Goal: Task Accomplishment & Management: Use online tool/utility

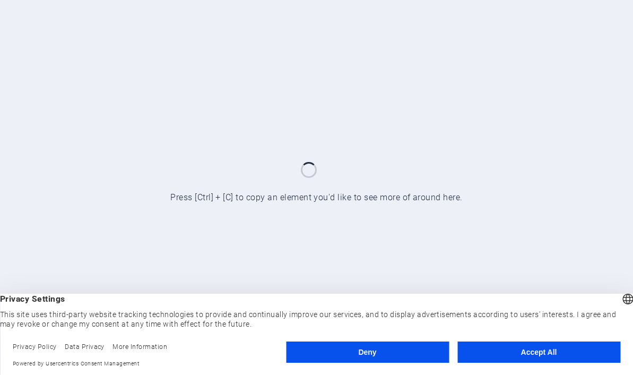
click at [517, 353] on button "Accept All" at bounding box center [538, 351] width 163 height 21
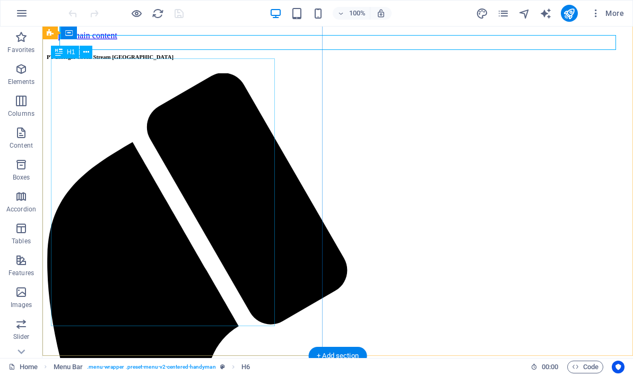
scroll to position [23, 0]
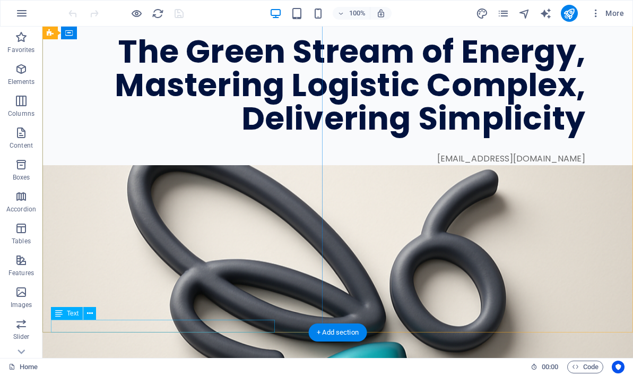
click at [260, 165] on div "[EMAIL_ADDRESS][DOMAIN_NAME]" at bounding box center [318, 158] width 534 height 13
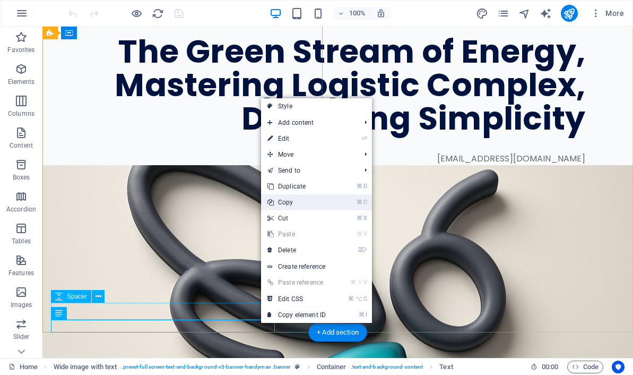
click at [313, 206] on link "⌘ C Copy" at bounding box center [296, 202] width 71 height 16
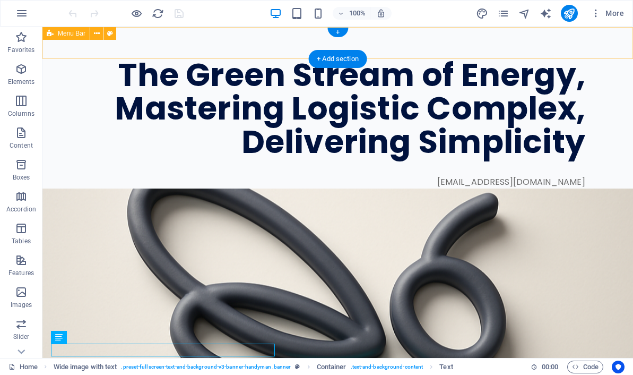
scroll to position [0, 0]
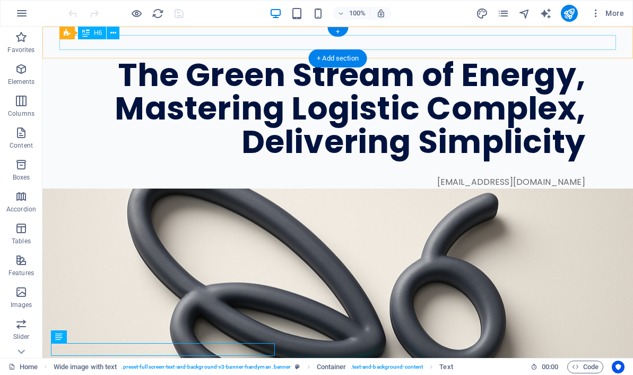
click at [207, 49] on div "PT Biologix Green Stream [GEOGRAPHIC_DATA]" at bounding box center [337, 42] width 557 height 15
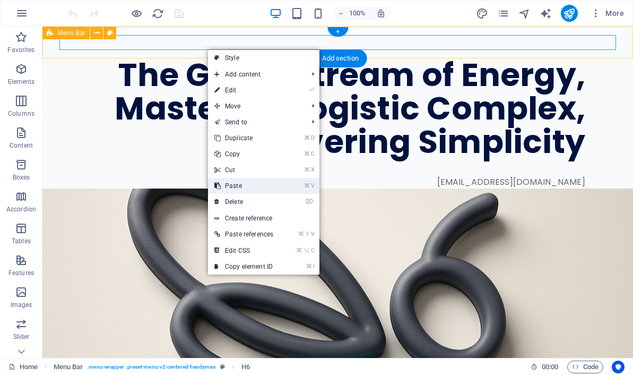
click at [230, 185] on link "⌘ V Paste" at bounding box center [244, 186] width 72 height 16
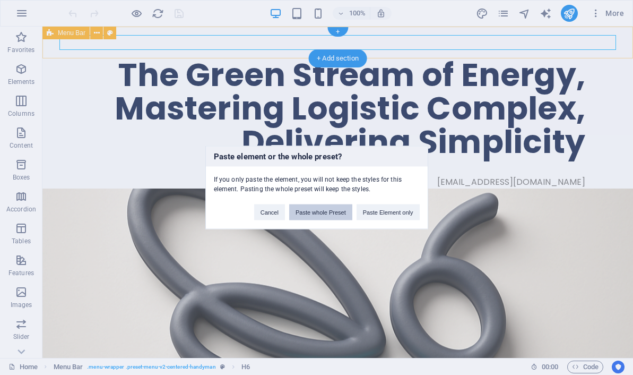
click at [344, 211] on button "Paste whole Preset" at bounding box center [320, 212] width 63 height 16
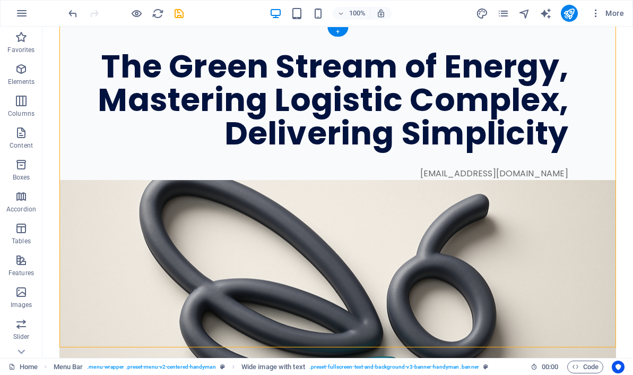
click at [175, 36] on div "The Green Stream of Energy, Mastering Logistic Complex, Delivering Simplicity i…" at bounding box center [337, 93] width 557 height 172
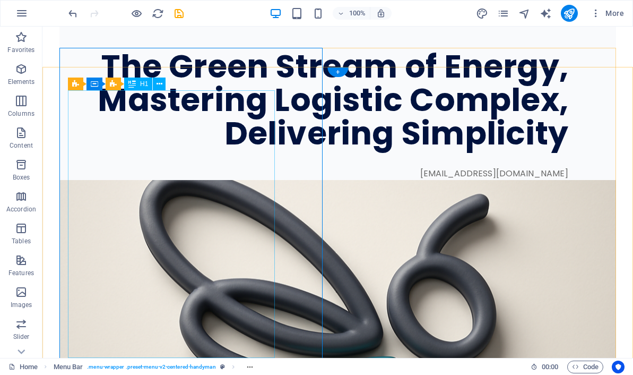
click at [221, 60] on div "The Green Stream of Energy, Mastering Logistic Complex, Delivering Simplicity i…" at bounding box center [337, 93] width 557 height 172
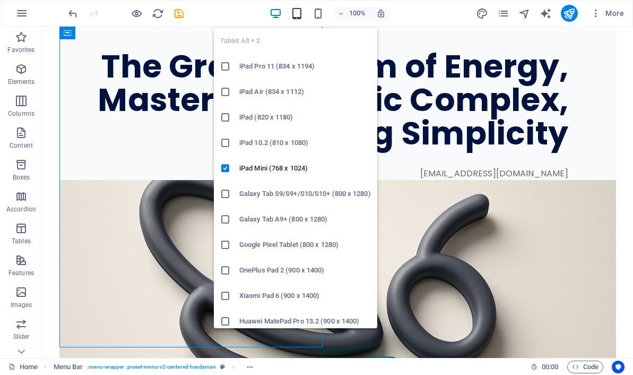
click at [300, 13] on icon "button" at bounding box center [297, 13] width 12 height 12
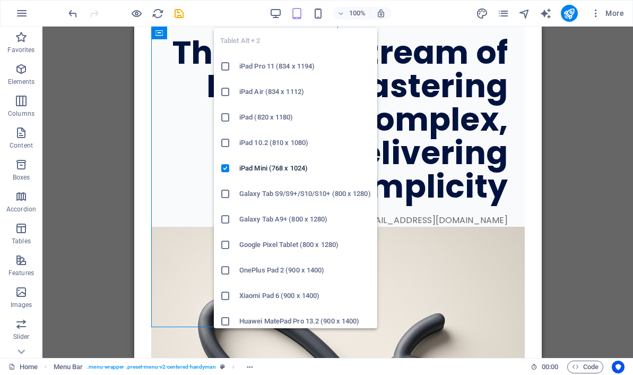
click at [303, 66] on h6 "iPad Pro 11 (834 x 1194)" at bounding box center [305, 66] width 132 height 13
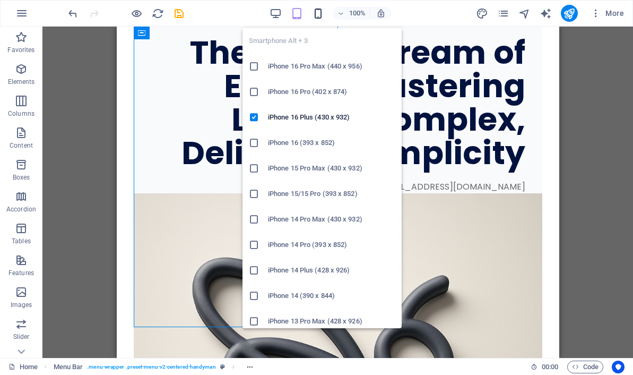
click at [322, 11] on icon "button" at bounding box center [318, 13] width 12 height 12
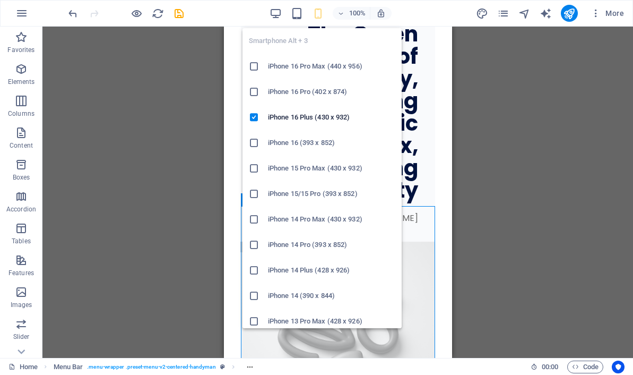
click at [333, 68] on h6 "iPhone 16 Pro Max (440 x 956)" at bounding box center [331, 66] width 127 height 13
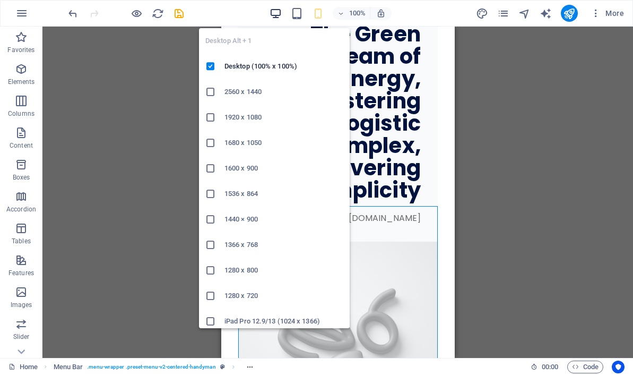
click at [275, 12] on icon "button" at bounding box center [276, 13] width 12 height 12
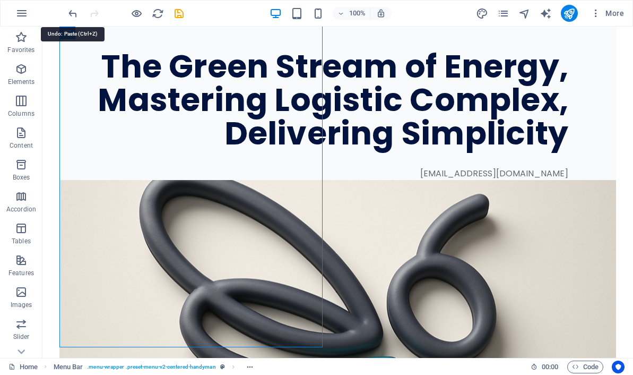
click at [71, 12] on icon "undo" at bounding box center [73, 13] width 12 height 12
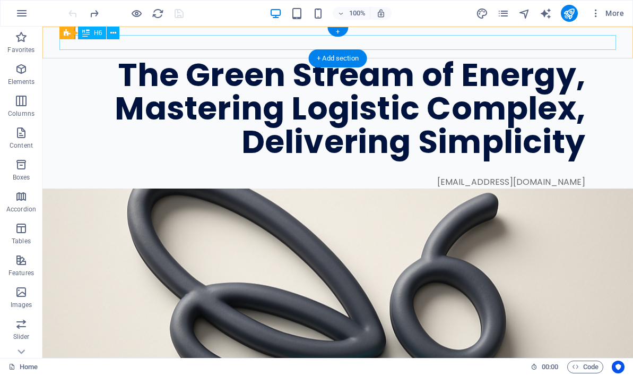
click at [238, 40] on div "PT Biologix Green Stream [GEOGRAPHIC_DATA]" at bounding box center [337, 42] width 557 height 15
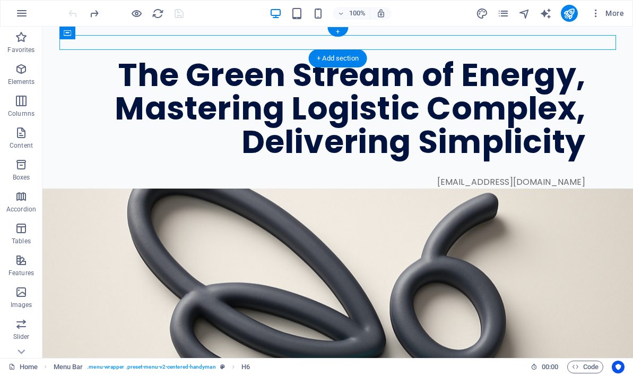
click at [128, 41] on div "PT Biologix Green Stream [GEOGRAPHIC_DATA]" at bounding box center [337, 42] width 557 height 15
click at [108, 34] on icon at bounding box center [110, 33] width 6 height 11
select select "rem"
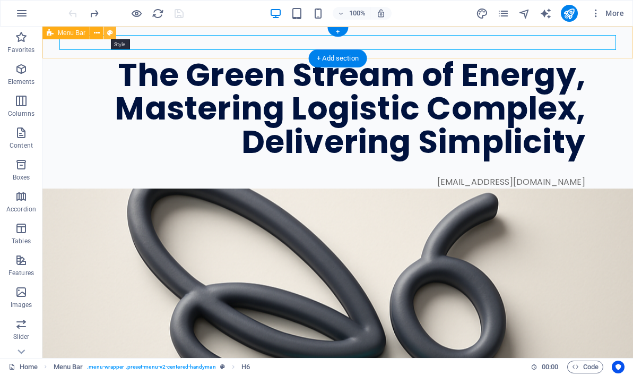
select select "rem"
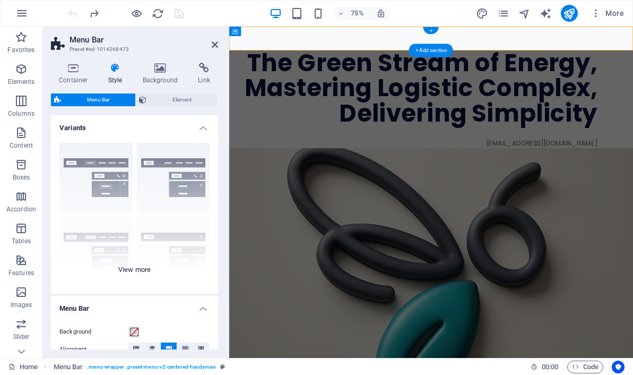
scroll to position [11, 0]
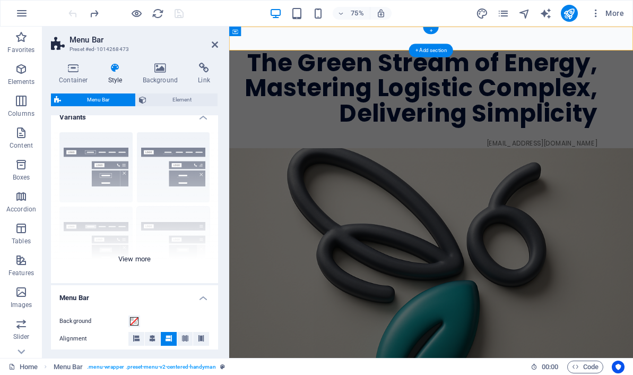
click at [146, 256] on div "Border Centered Default Fixed Loki Trigger Wide XXL" at bounding box center [134, 203] width 167 height 159
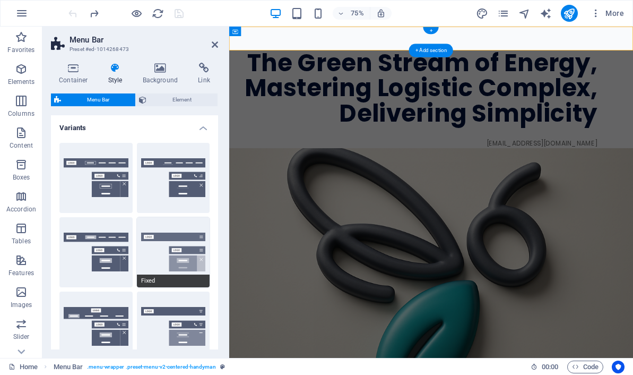
scroll to position [0, 0]
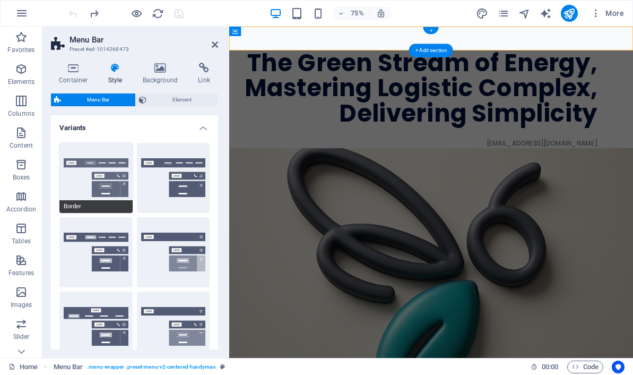
click at [107, 169] on button "Border" at bounding box center [95, 178] width 73 height 70
type input "1"
select select "rem"
type input "1"
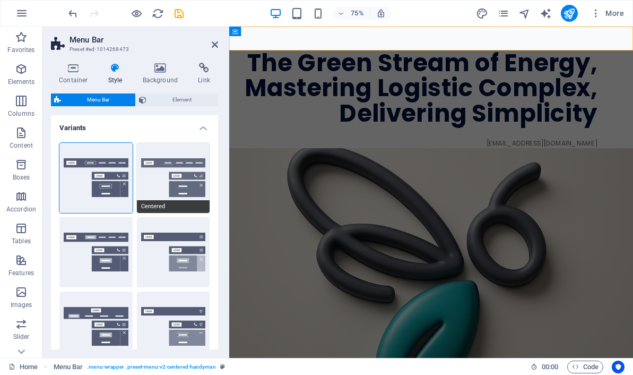
click at [188, 179] on button "Centered" at bounding box center [173, 178] width 73 height 70
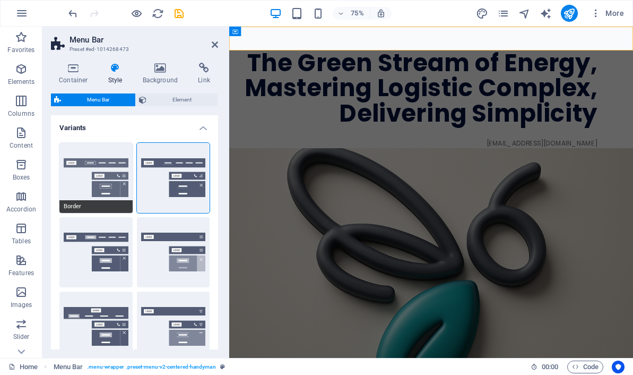
click at [118, 196] on button "Border" at bounding box center [95, 178] width 73 height 70
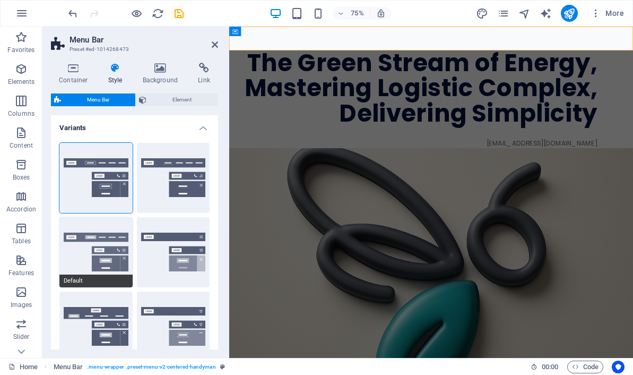
click at [107, 235] on button "Default" at bounding box center [95, 252] width 73 height 70
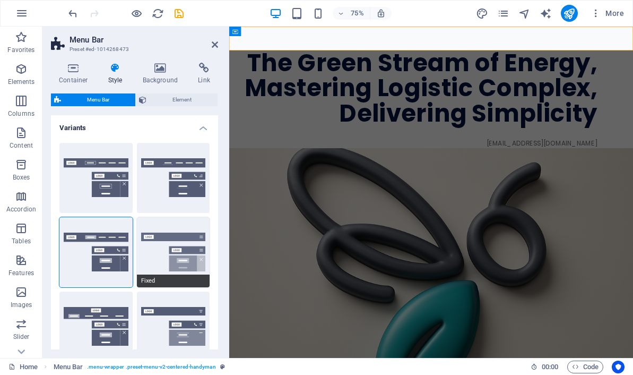
click at [184, 235] on button "Fixed" at bounding box center [173, 252] width 73 height 70
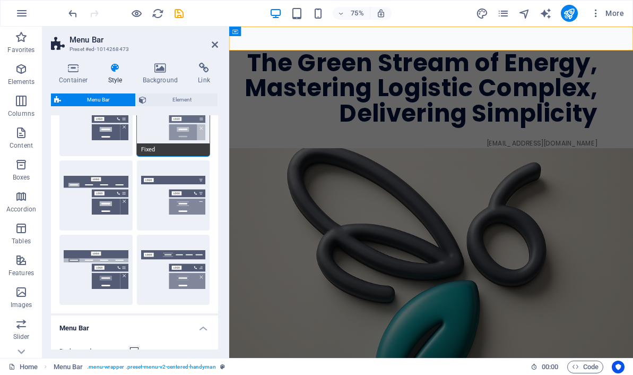
scroll to position [190, 0]
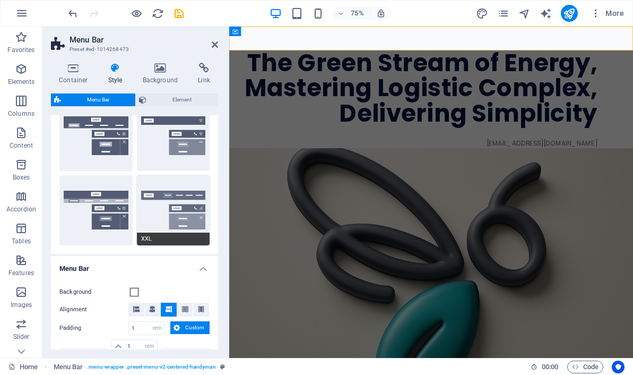
click at [186, 216] on button "XXL" at bounding box center [173, 210] width 73 height 70
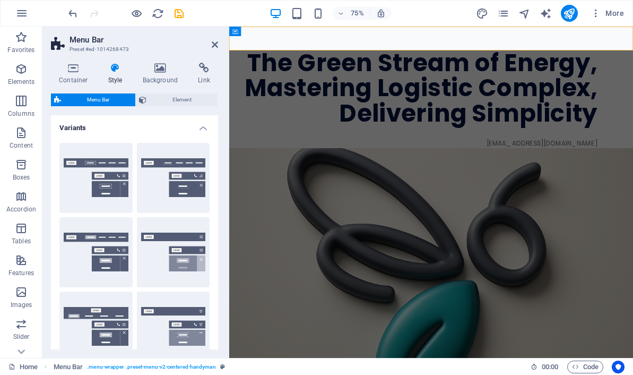
scroll to position [0, 0]
click at [214, 46] on icon at bounding box center [215, 44] width 6 height 8
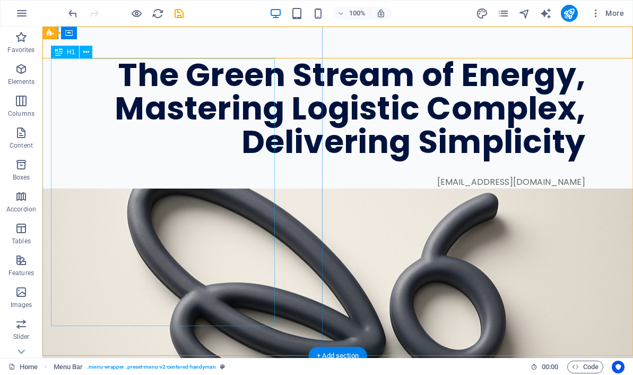
click at [243, 67] on div "The Green Stream of Energy, Mastering Logistic Complex, Delivering Simplicity" at bounding box center [318, 108] width 534 height 100
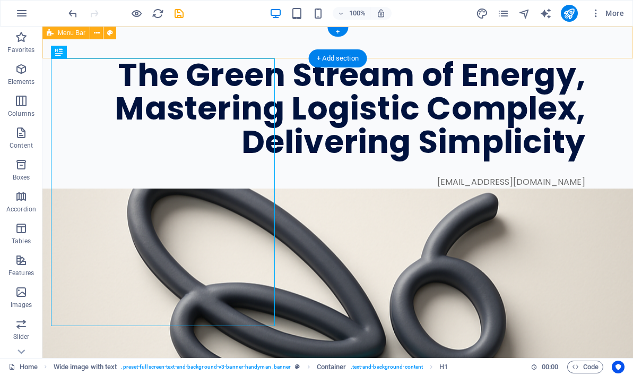
click at [246, 58] on div "PT Biologix Green Stream Indonesia Menu" at bounding box center [337, 43] width 591 height 32
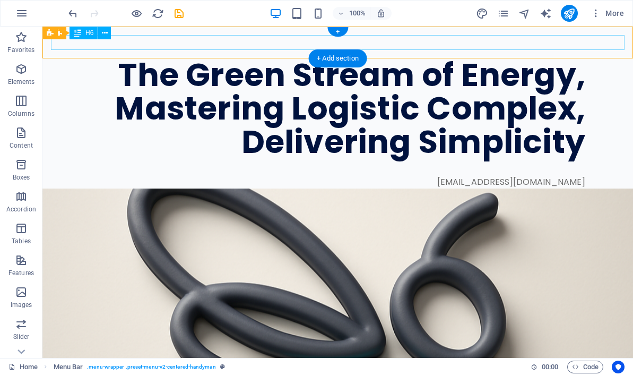
click at [245, 43] on div "PT Biologix Green Stream [GEOGRAPHIC_DATA]" at bounding box center [338, 42] width 574 height 15
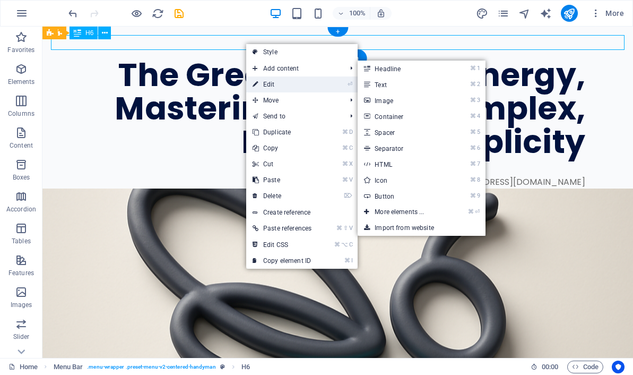
click at [257, 79] on icon at bounding box center [255, 84] width 5 height 16
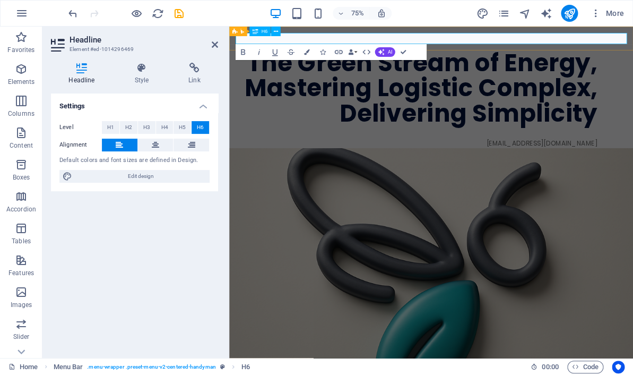
click at [352, 37] on h6 "PT Biologix Green Stream [GEOGRAPHIC_DATA]" at bounding box center [499, 42] width 522 height 15
click at [384, 150] on div "The Green Stream of Energy, Mastering Logistic Complex, Delivering Simplicity" at bounding box center [479, 108] width 482 height 100
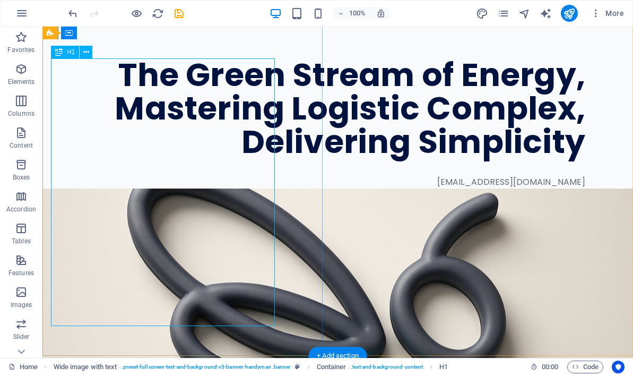
click at [111, 159] on div "The Green Stream of Energy, Mastering Logistic Complex, Delivering Simplicity" at bounding box center [318, 108] width 534 height 100
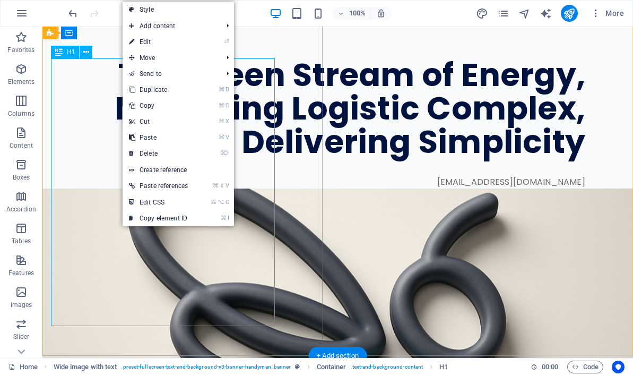
click at [168, 39] on link "⏎ Edit" at bounding box center [159, 42] width 72 height 16
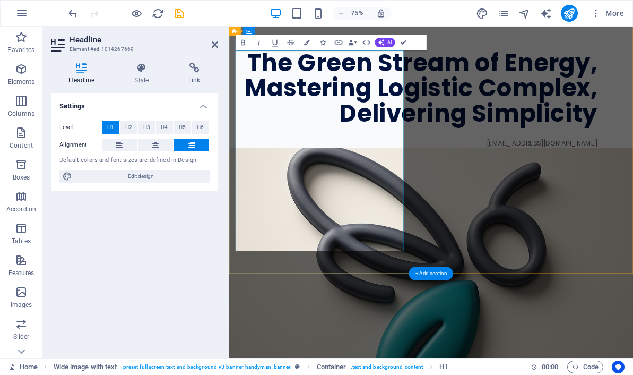
click at [282, 159] on h1 "The Green Stream of Energy, Mastering Logistic Complex, Delivering Simplicity" at bounding box center [479, 108] width 482 height 100
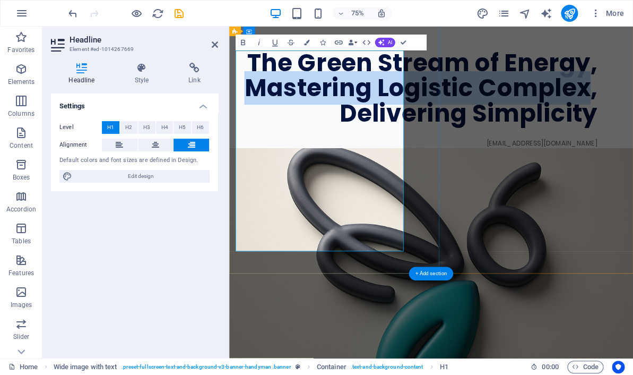
drag, startPoint x: 288, startPoint y: 169, endPoint x: 448, endPoint y: 226, distance: 170.0
click at [448, 159] on h1 "The Green Stream of Energy, Mastering Logistic Complex, Delivering Simplicity" at bounding box center [479, 108] width 482 height 100
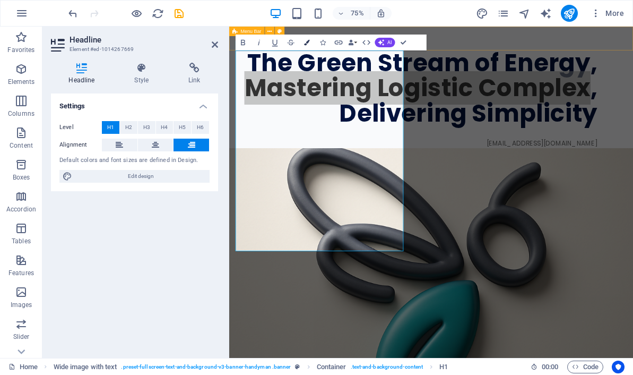
click at [305, 43] on icon "button" at bounding box center [307, 43] width 6 height 6
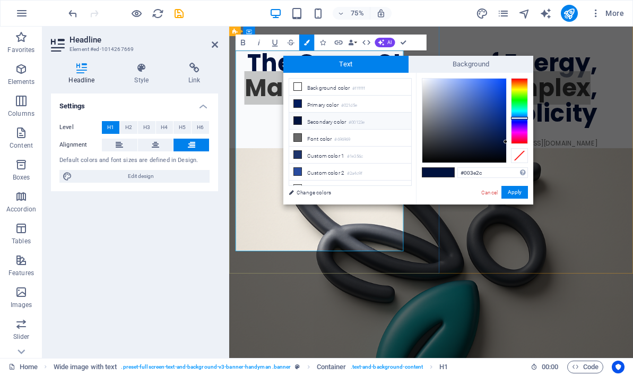
click at [518, 107] on div at bounding box center [519, 111] width 17 height 66
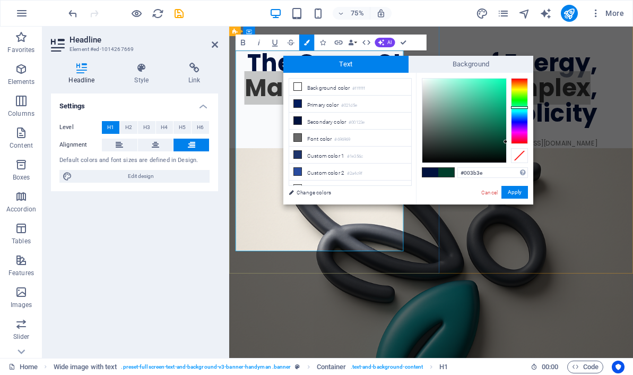
click at [518, 111] on div at bounding box center [519, 111] width 17 height 66
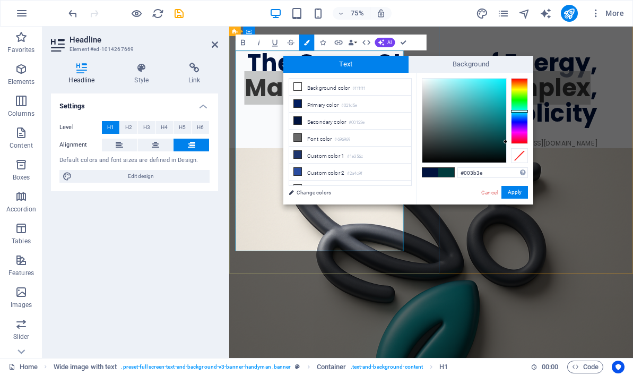
type input "#12dee8"
click at [499, 85] on div at bounding box center [464, 121] width 84 height 84
click at [516, 192] on button "Apply" at bounding box center [514, 192] width 27 height 13
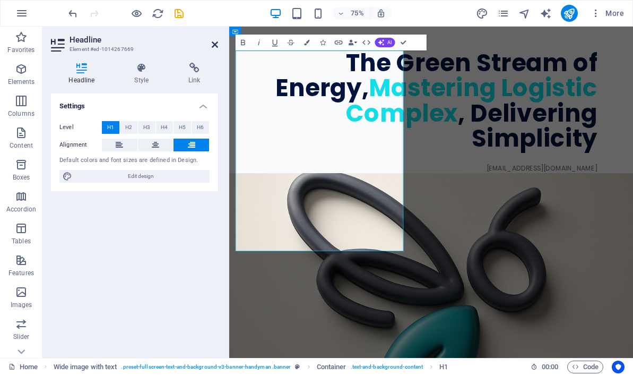
click at [216, 48] on icon at bounding box center [215, 44] width 6 height 8
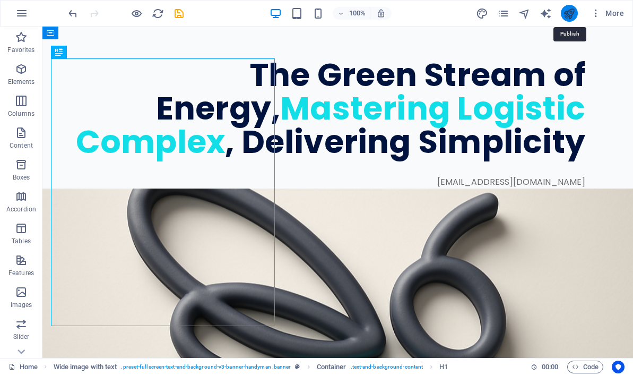
click at [569, 11] on icon "publish" at bounding box center [569, 13] width 12 height 12
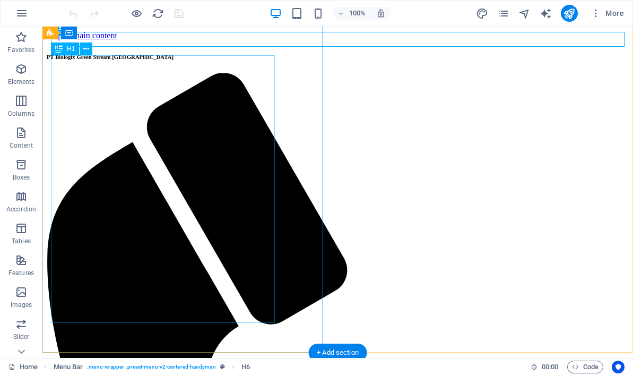
scroll to position [22, 0]
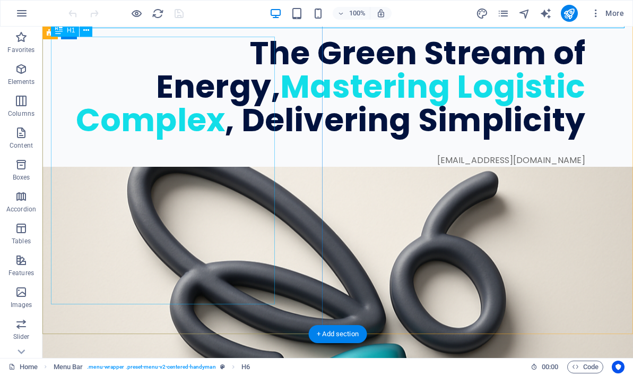
click at [108, 137] on div "The Green Stream of Energy, Mastering Logistic Complex , Delivering Simplicity" at bounding box center [318, 87] width 534 height 100
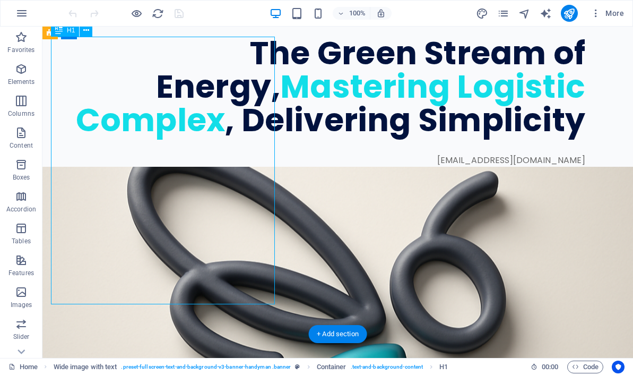
click at [118, 137] on div "The Green Stream of Energy, Mastering Logistic Complex , Delivering Simplicity" at bounding box center [318, 87] width 534 height 100
click at [99, 137] on div "The Green Stream of Energy, Mastering Logistic Complex , Delivering Simplicity" at bounding box center [318, 87] width 534 height 100
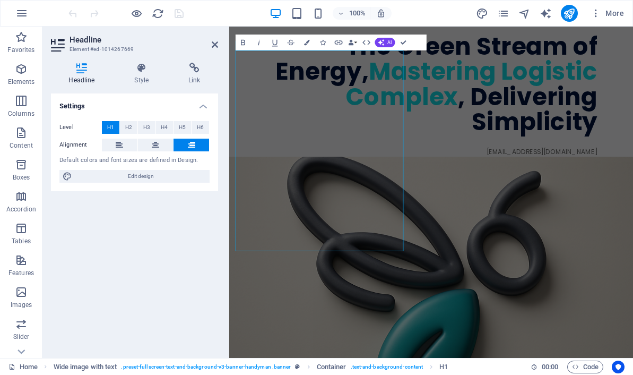
scroll to position [0, 0]
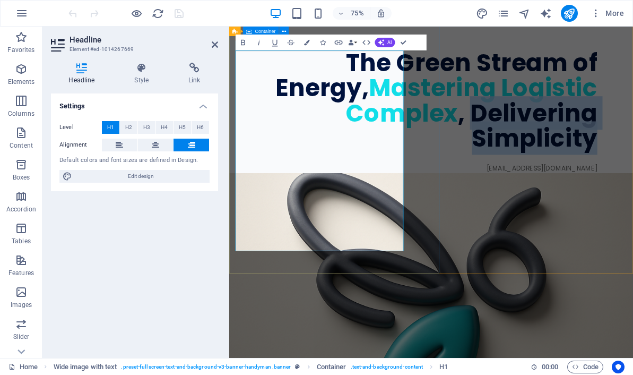
drag, startPoint x: 287, startPoint y: 267, endPoint x: 461, endPoint y: 307, distance: 179.2
click at [461, 192] on h1 "The Green Stream of Energy, Mastering Logistic Complex , Delivering Simplicity" at bounding box center [479, 125] width 482 height 134
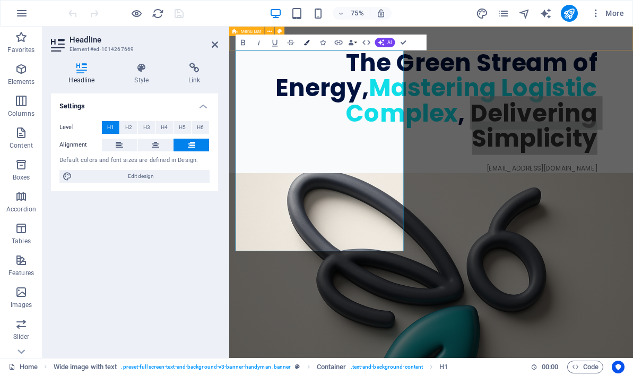
click at [306, 43] on icon "button" at bounding box center [307, 43] width 6 height 6
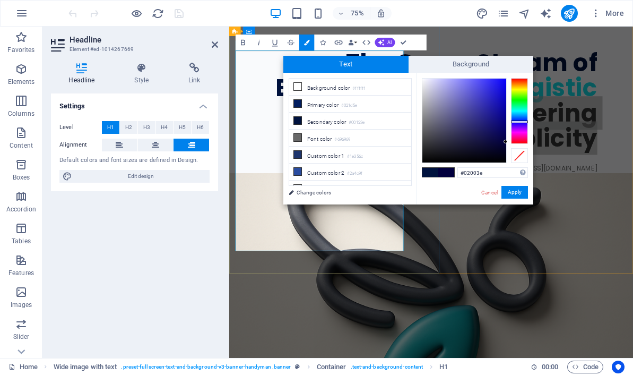
click at [520, 121] on div at bounding box center [519, 111] width 17 height 66
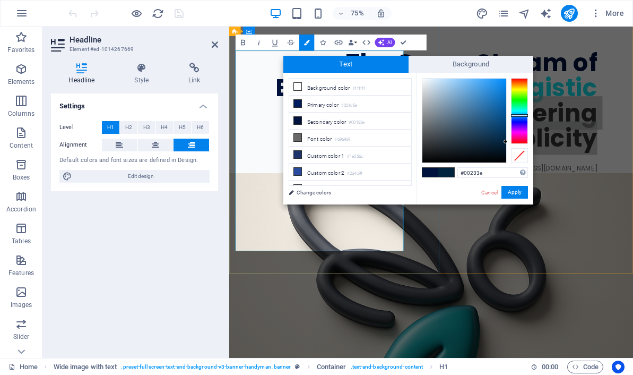
click at [518, 115] on div at bounding box center [519, 111] width 17 height 66
type input "#0e8ff5"
click at [501, 81] on div at bounding box center [464, 121] width 84 height 84
click at [515, 191] on button "Apply" at bounding box center [514, 192] width 27 height 13
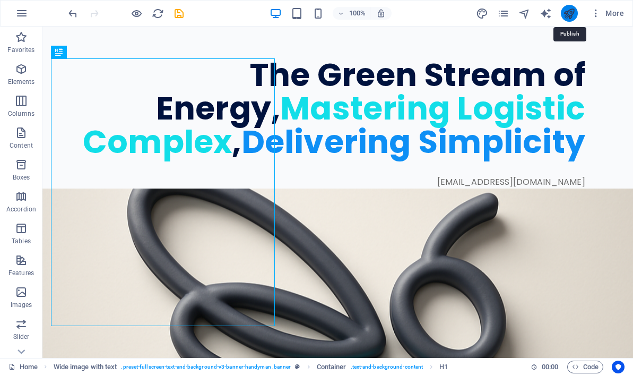
click at [569, 19] on icon "publish" at bounding box center [569, 13] width 12 height 12
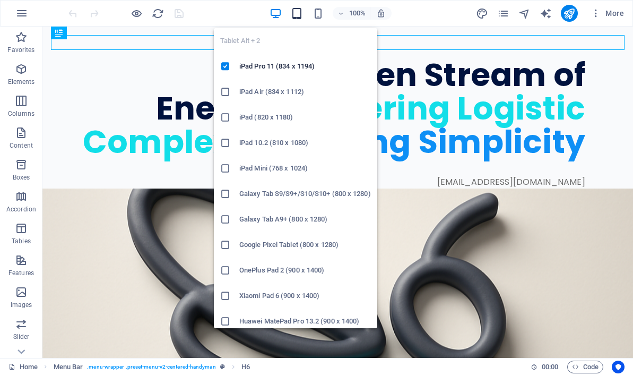
click at [299, 12] on icon "button" at bounding box center [297, 13] width 12 height 12
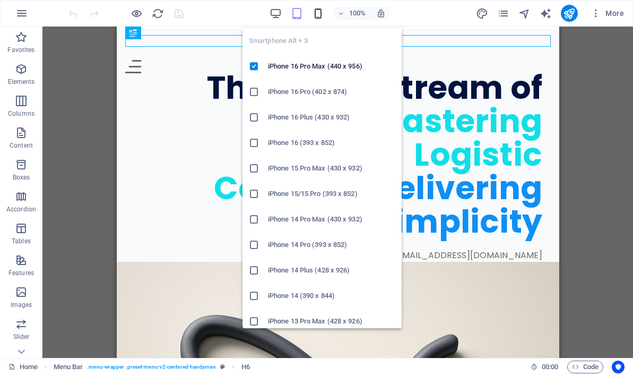
click at [318, 11] on icon "button" at bounding box center [318, 13] width 12 height 12
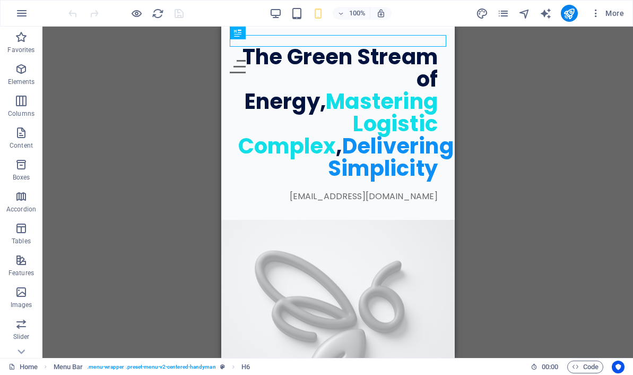
scroll to position [45, 0]
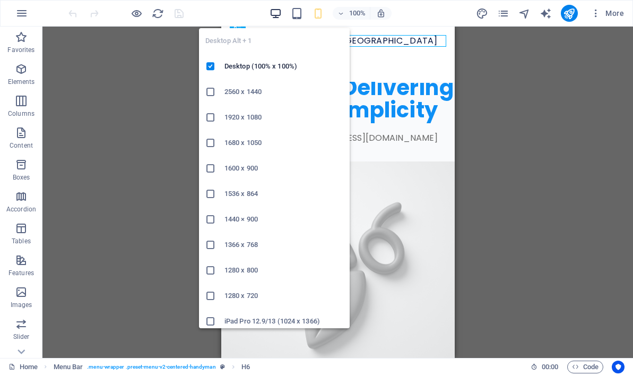
click at [273, 13] on icon "button" at bounding box center [276, 13] width 12 height 12
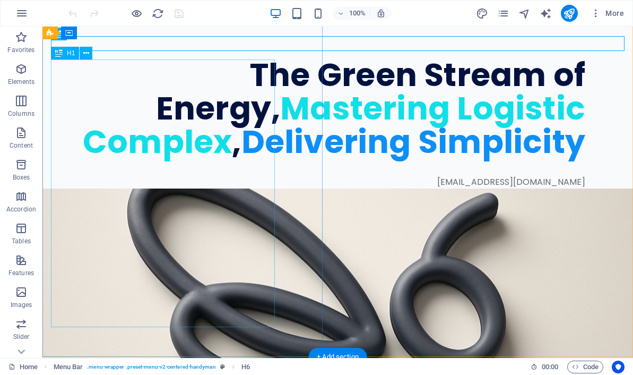
scroll to position [0, 0]
click at [119, 74] on div "The Green Stream of Energy, Mastering Logistic Complex , Delivering Simplicity" at bounding box center [318, 108] width 534 height 100
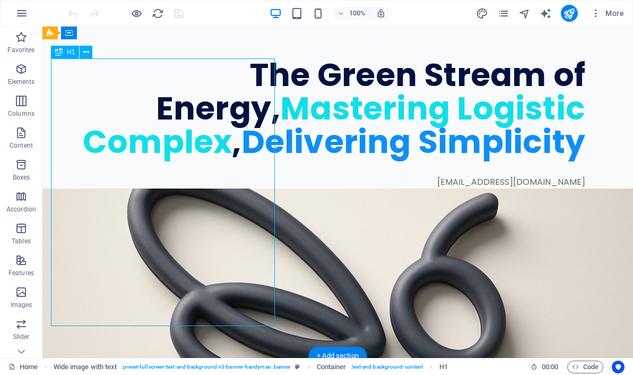
click at [117, 72] on div "The Green Stream of Energy, Mastering Logistic Complex , Delivering Simplicity" at bounding box center [318, 108] width 534 height 100
click at [118, 76] on div "The Green Stream of Energy, Mastering Logistic Complex , Delivering Simplicity" at bounding box center [318, 108] width 534 height 100
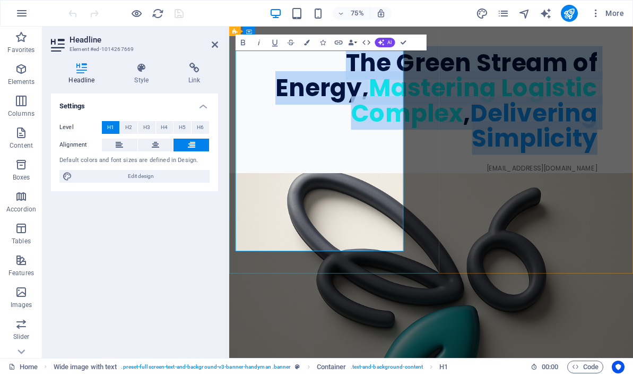
drag, startPoint x: 290, startPoint y: 71, endPoint x: 460, endPoint y: 314, distance: 296.4
click at [460, 192] on h1 "The Green Stream of Energy, Mastering Logistic Complex , Delivering Simplicity" at bounding box center [479, 125] width 482 height 134
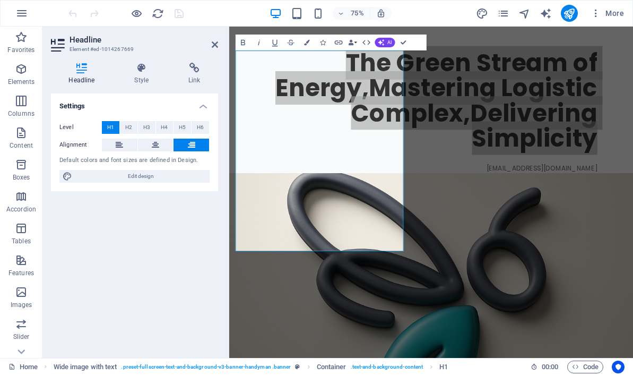
drag, startPoint x: 203, startPoint y: 255, endPoint x: -1, endPoint y: -1, distance: 326.5
click at [0, 0] on html "PT Biologix Green Stream Indonesia Home Favorites Elements Columns Content Boxe…" at bounding box center [316, 187] width 633 height 375
